Goal: Task Accomplishment & Management: Use online tool/utility

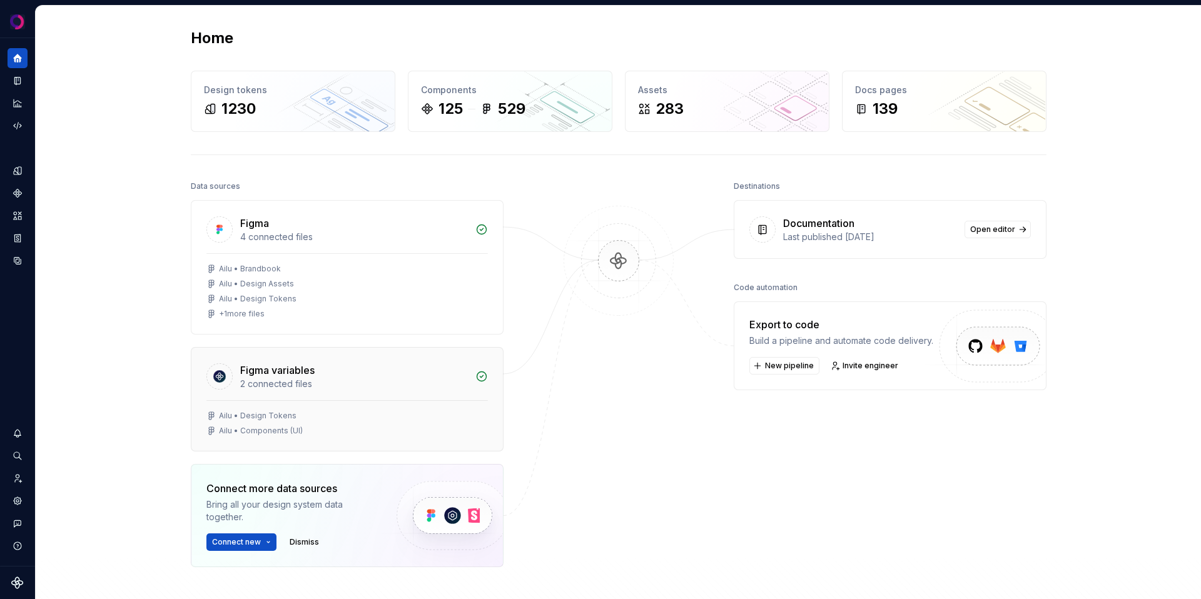
click at [344, 433] on div "Ailu • Components (UI)" at bounding box center [347, 431] width 282 height 10
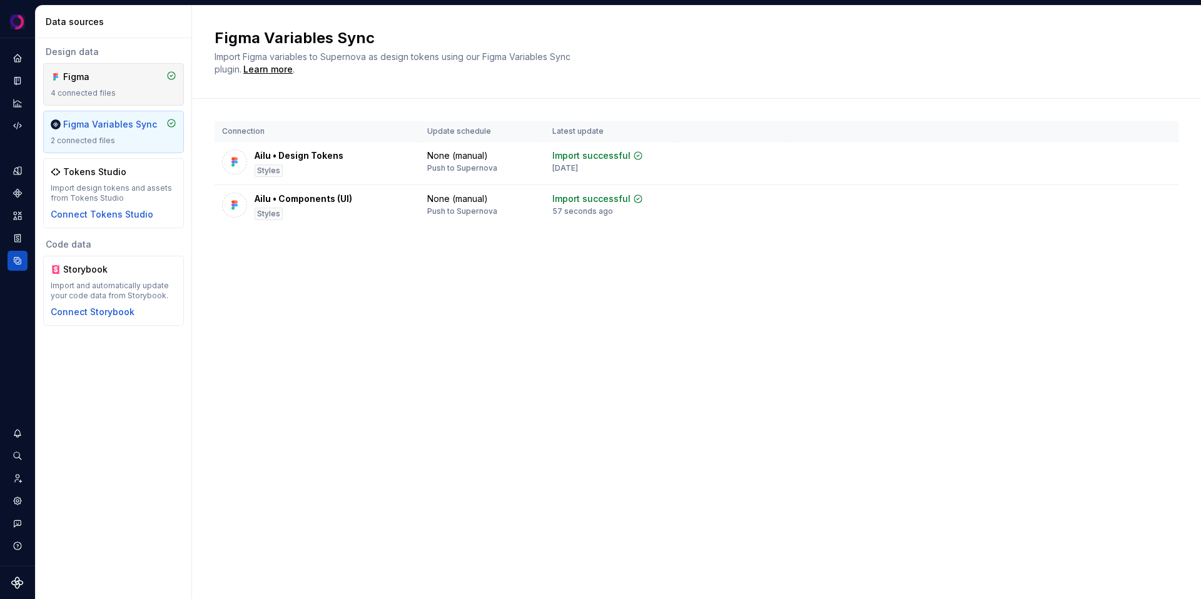
click at [102, 85] on div "Figma 4 connected files" at bounding box center [114, 85] width 126 height 28
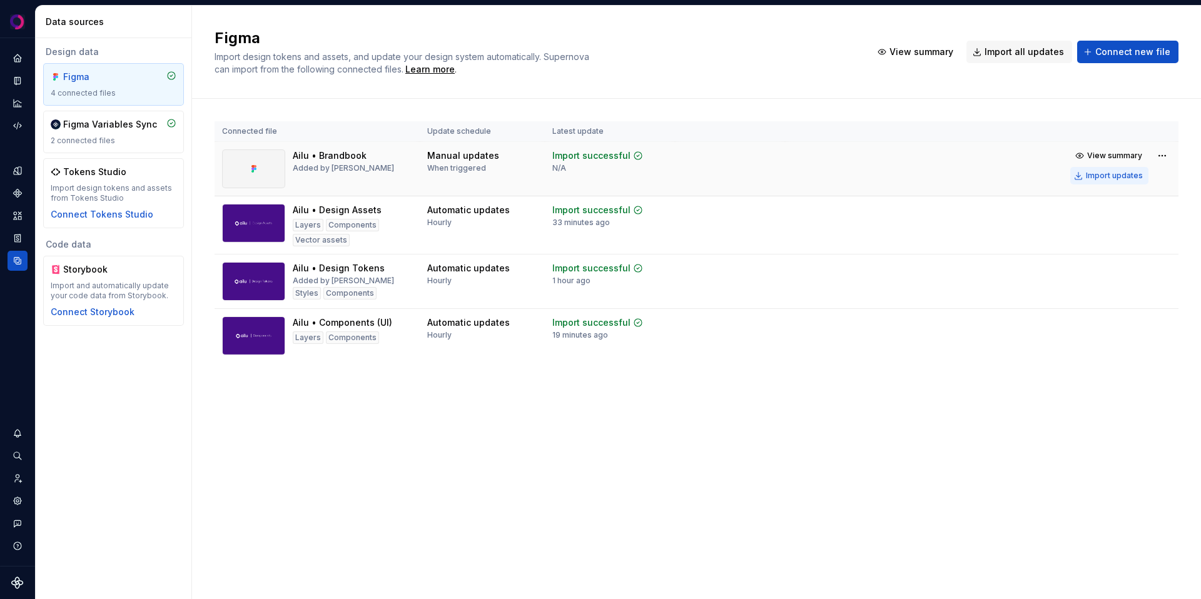
click at [1109, 180] on div "Import updates" at bounding box center [1114, 176] width 57 height 10
click at [1105, 226] on div "Import updates" at bounding box center [1114, 230] width 57 height 10
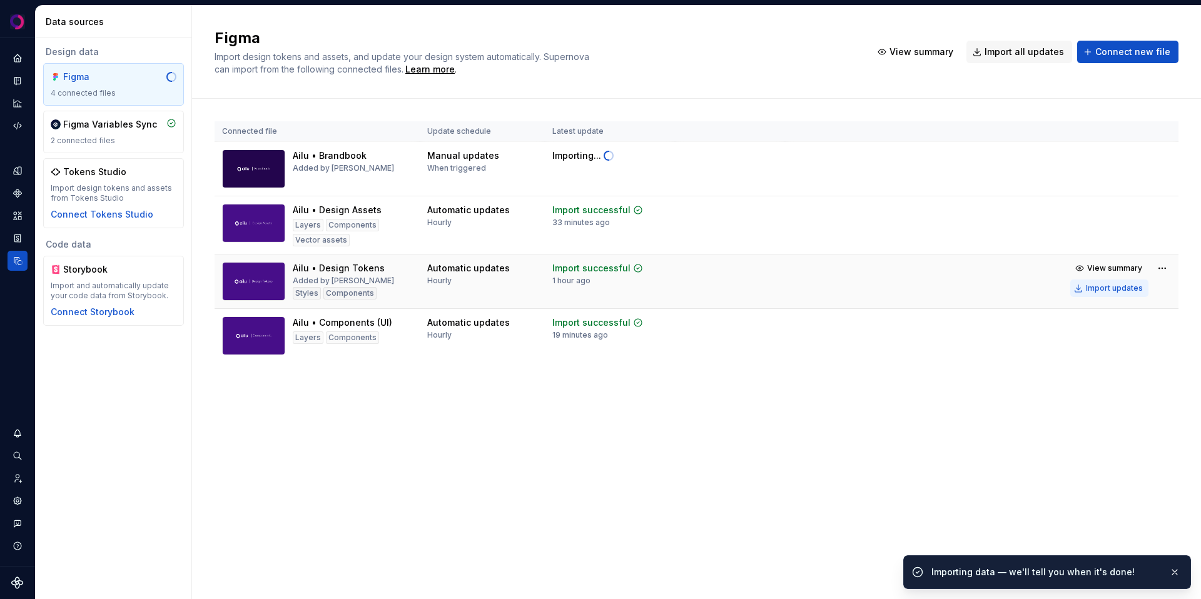
click at [1101, 285] on div "Import updates" at bounding box center [1114, 288] width 57 height 10
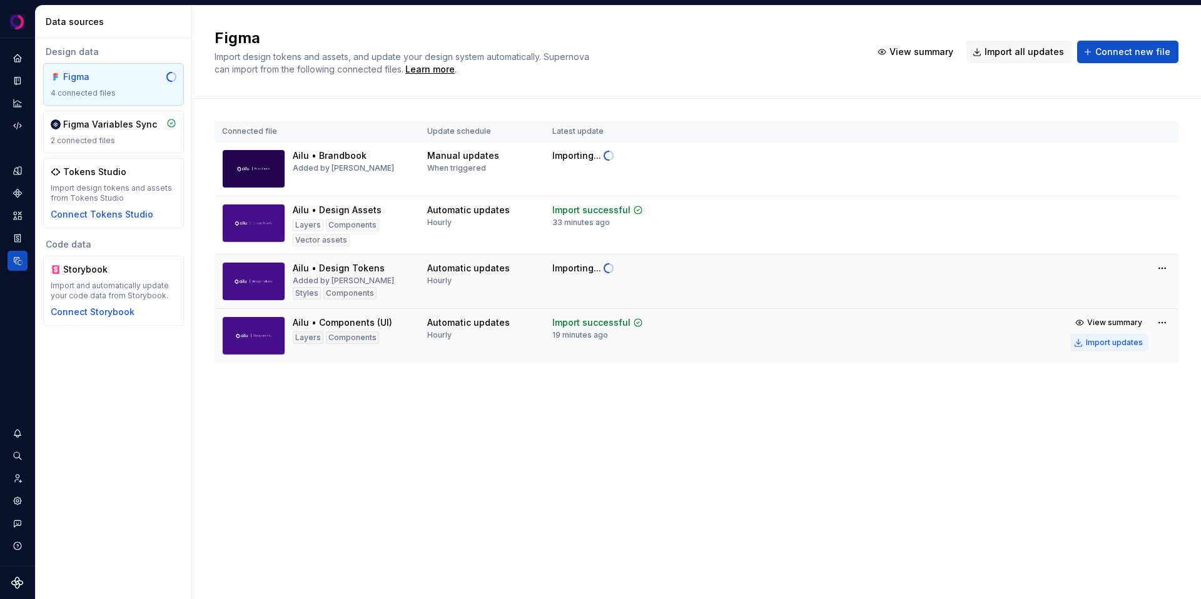
click at [1111, 344] on div "Import updates" at bounding box center [1114, 343] width 57 height 10
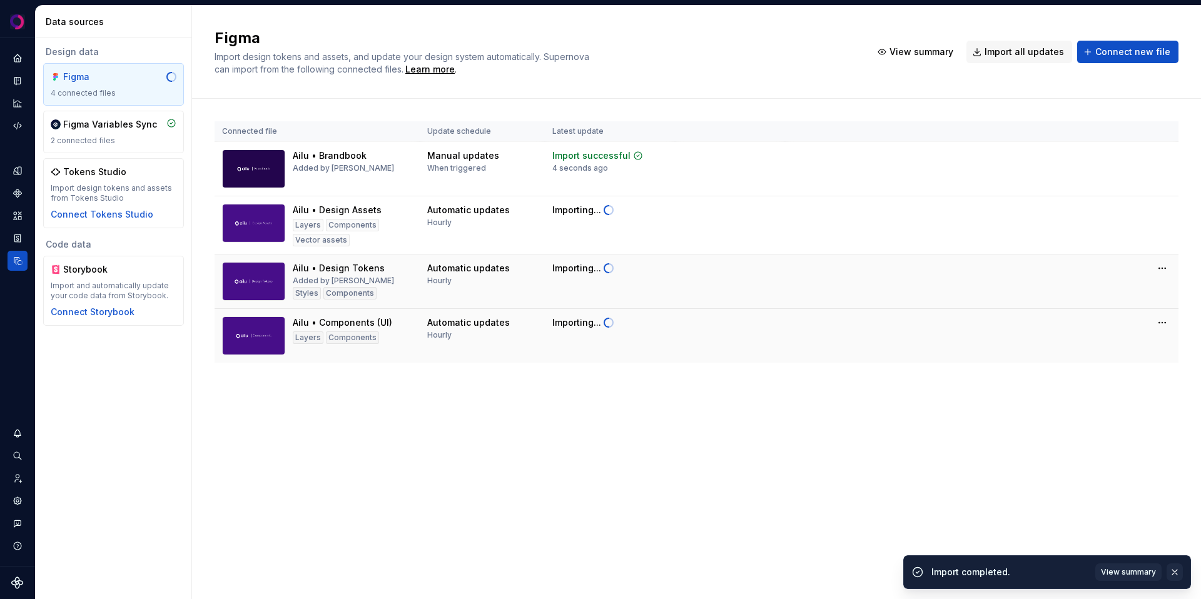
click at [1178, 572] on button "button" at bounding box center [1175, 573] width 16 height 18
